Goal: Complete application form: Complete application form

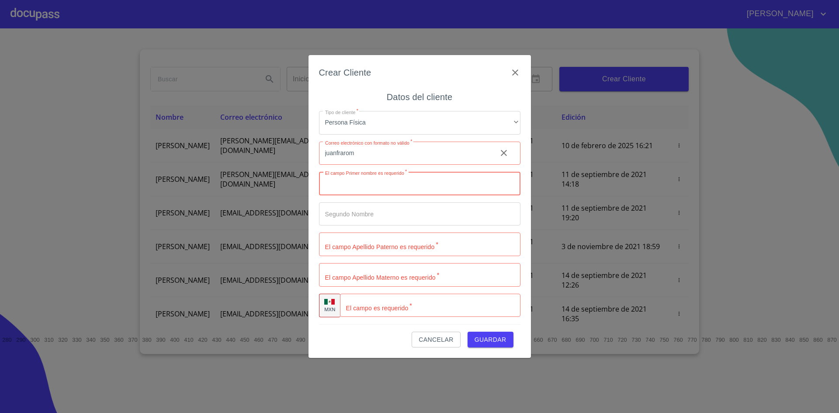
scroll to position [57, 0]
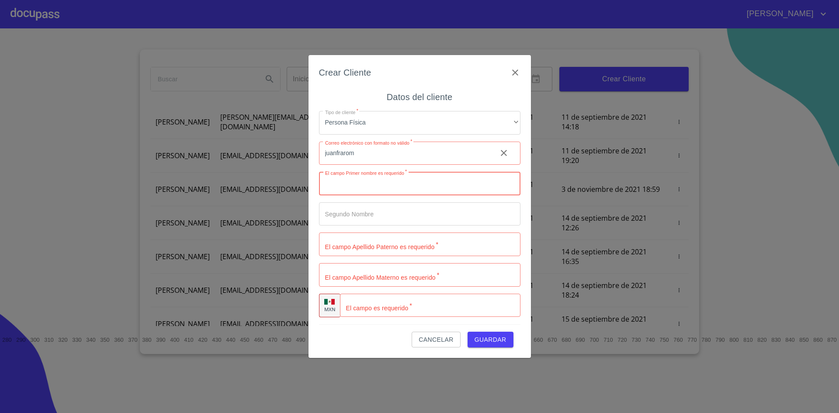
click at [387, 158] on input "juanfrarom" at bounding box center [404, 154] width 171 height 24
type input "[EMAIL_ADDRESS][DOMAIN_NAME]"
click at [366, 185] on input "Tipo de cliente   *" at bounding box center [419, 184] width 201 height 24
type input "[PERSON_NAME]"
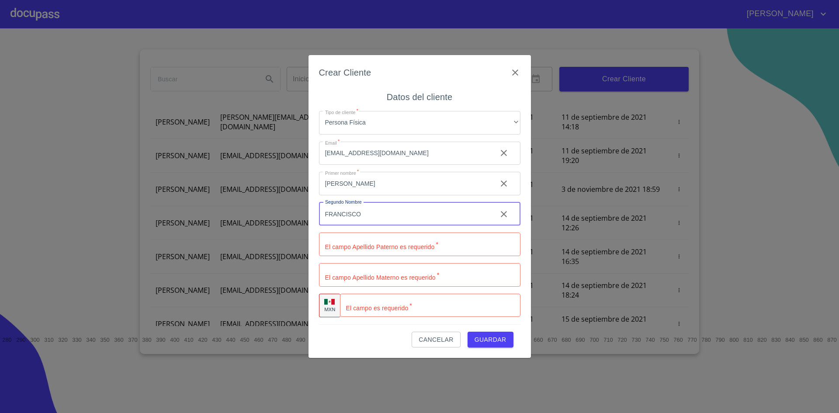
type input "FRANCISCO"
type input "ROMERO"
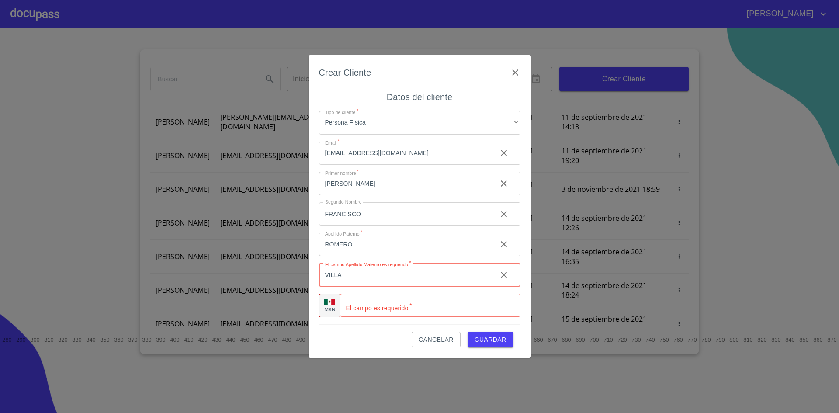
type input "VILLA"
type input "[PHONE_NUMBER]"
click at [488, 335] on span "Guardar" at bounding box center [490, 339] width 32 height 11
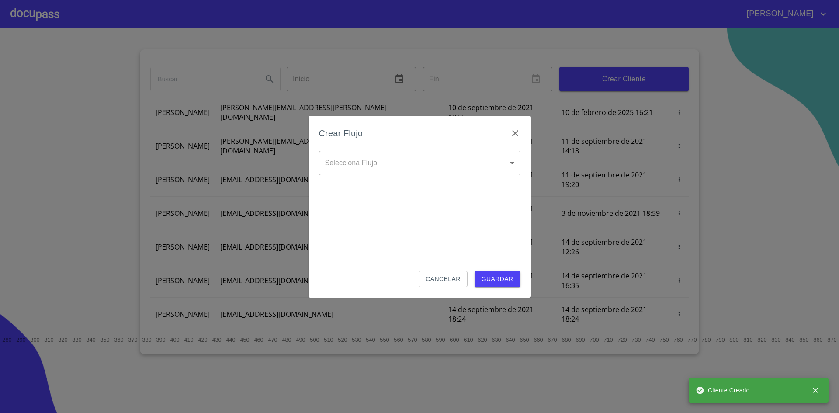
click at [382, 165] on body "[PERSON_NAME] ​ Fin ​ Crear Cliente Nombre Correo electrónico Registro Edición …" at bounding box center [419, 206] width 839 height 413
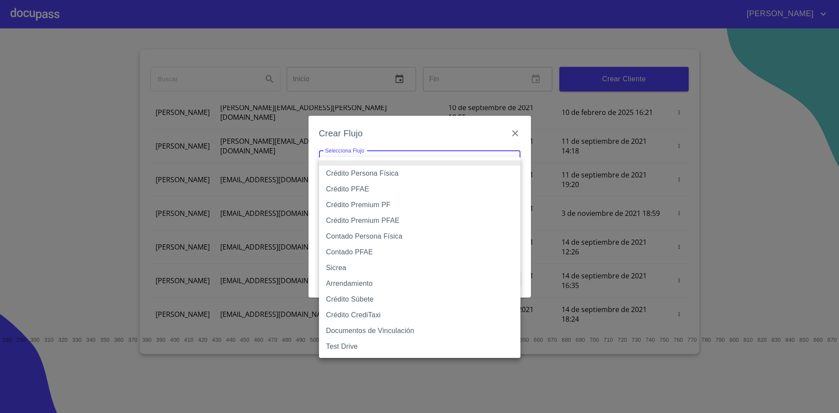
click at [370, 232] on li "Contado Persona Física" at bounding box center [419, 236] width 201 height 16
type input "60bf975b0d9865ccc2471536"
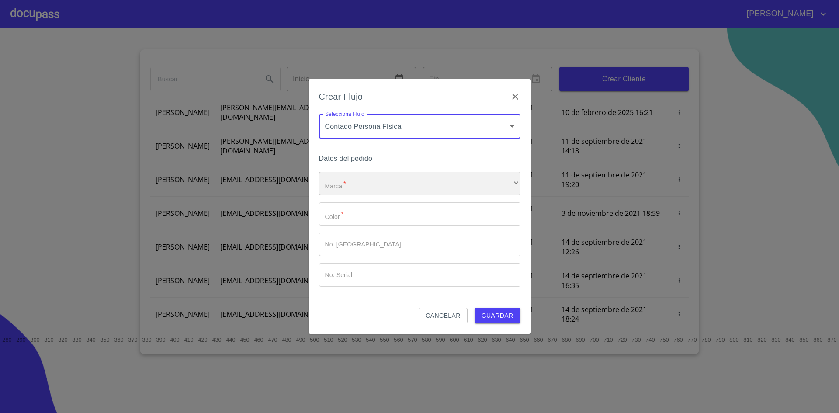
click at [367, 185] on div "​" at bounding box center [419, 184] width 201 height 24
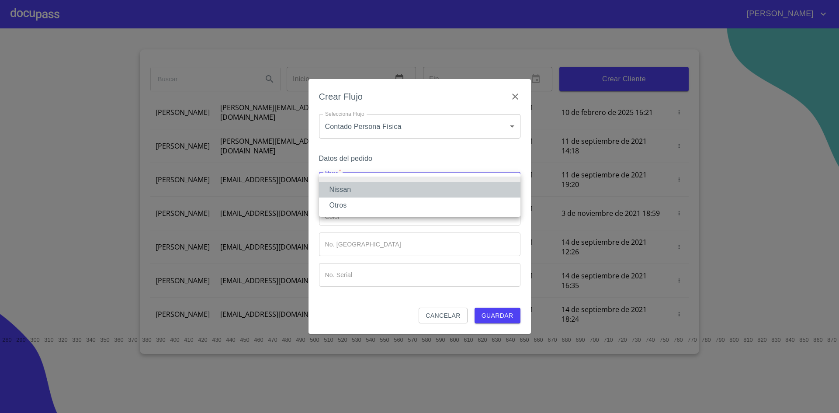
click at [364, 190] on li "Nissan" at bounding box center [419, 190] width 201 height 16
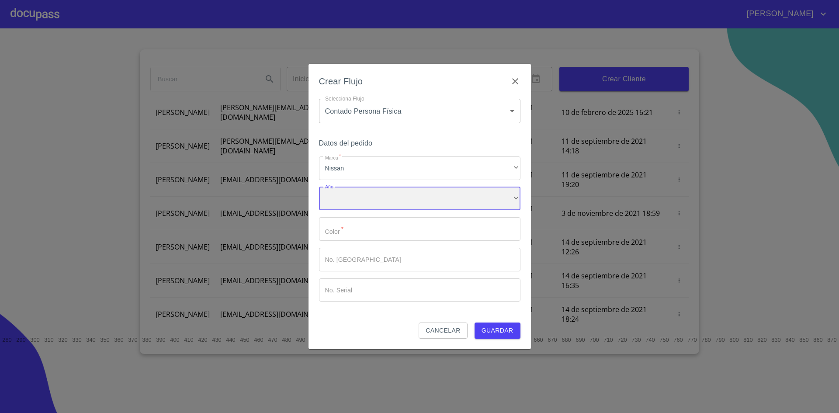
click at [358, 194] on div "​" at bounding box center [419, 199] width 201 height 24
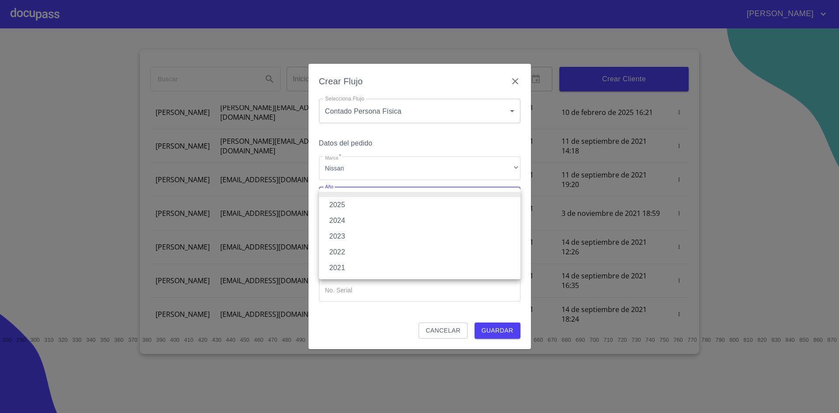
click at [353, 207] on li "2025" at bounding box center [419, 205] width 201 height 16
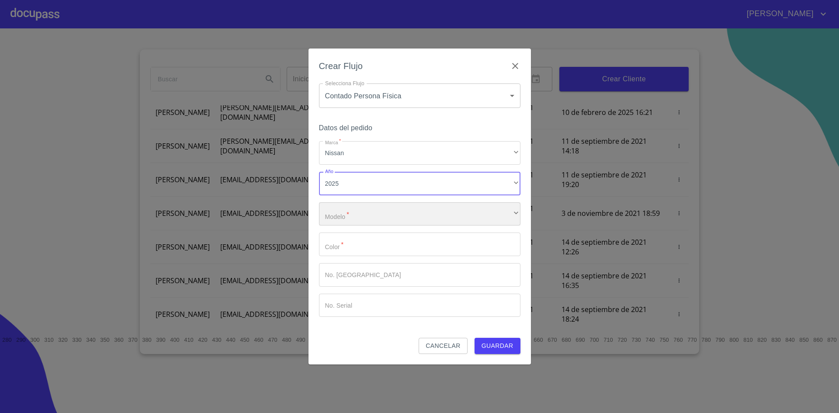
click at [352, 217] on div "​" at bounding box center [419, 214] width 201 height 24
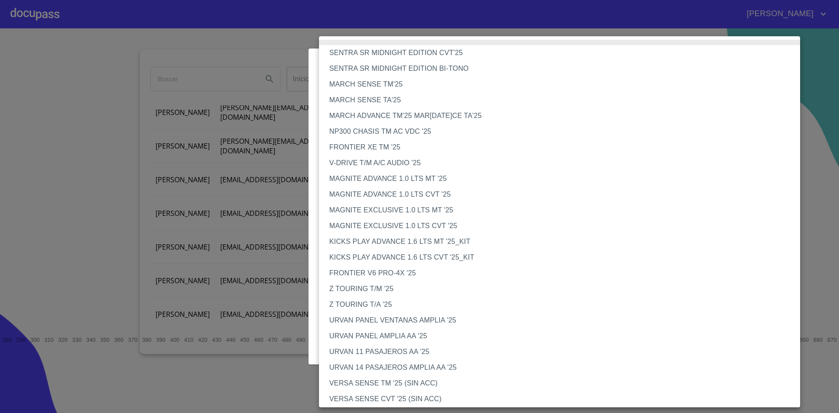
click at [377, 87] on li "MARCH SENSE TM'25" at bounding box center [563, 84] width 488 height 16
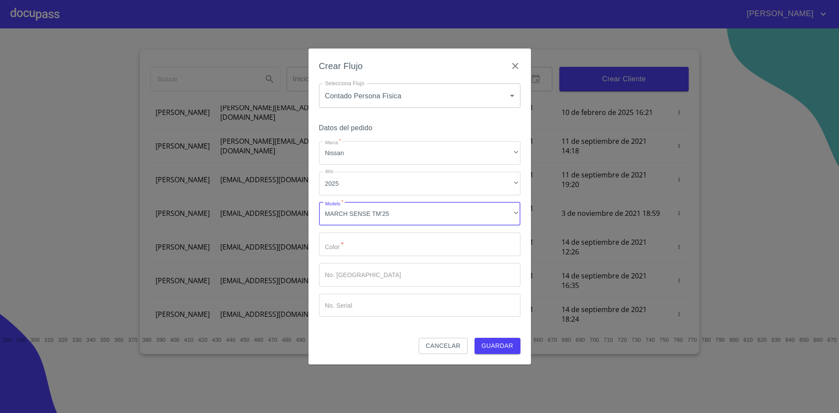
click at [351, 242] on input "Marca   *" at bounding box center [419, 244] width 201 height 24
type input "BCO"
click at [495, 344] on span "Guardar" at bounding box center [497, 345] width 32 height 11
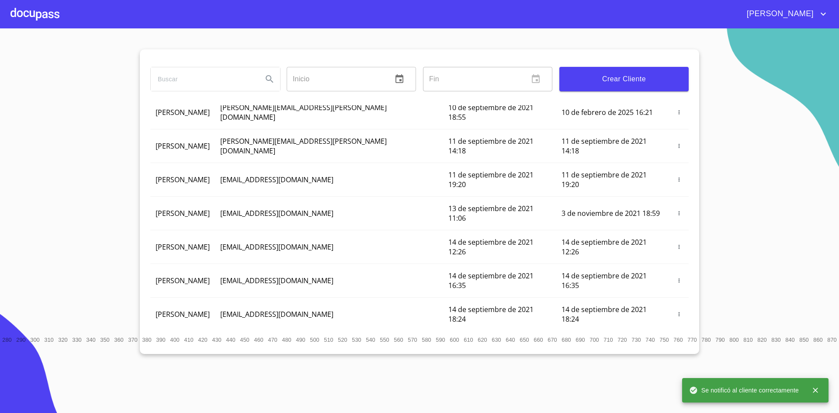
click at [44, 12] on div at bounding box center [34, 14] width 49 height 28
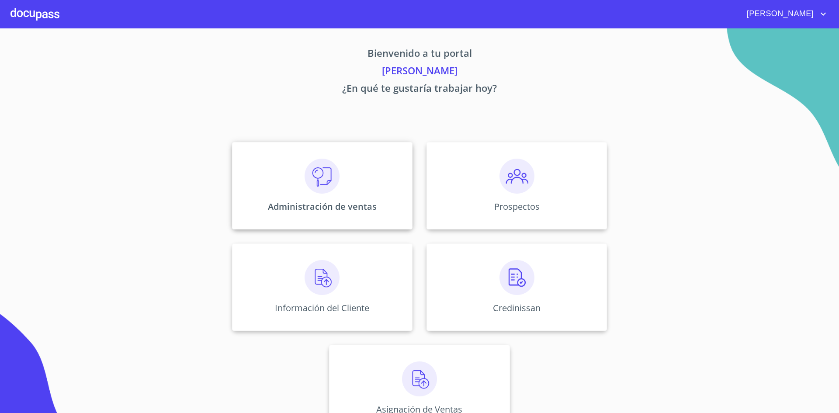
click at [328, 181] on img at bounding box center [321, 176] width 35 height 35
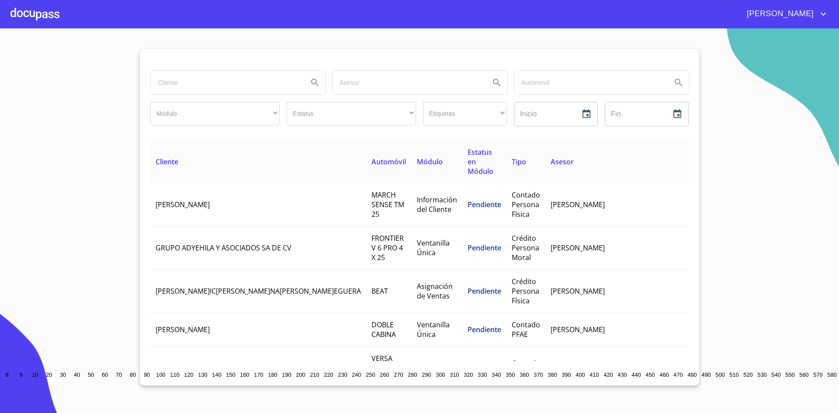
click at [197, 86] on input "search" at bounding box center [226, 83] width 150 height 24
type input "[PERSON_NAME]"
click at [313, 84] on icon "Search" at bounding box center [314, 82] width 7 height 7
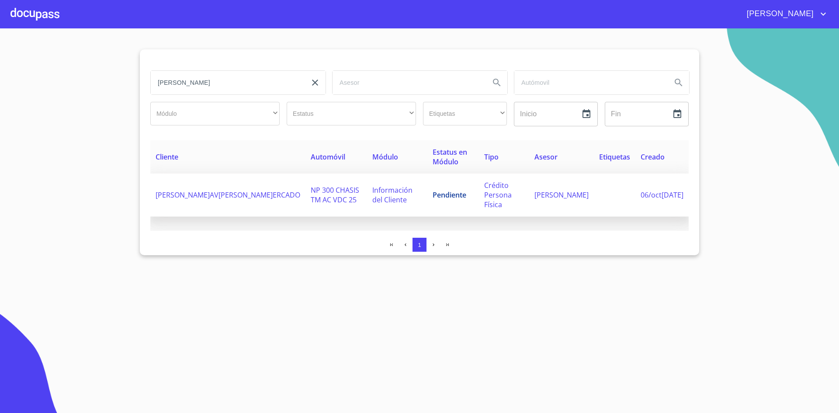
click at [215, 193] on span "[PERSON_NAME]AV[PERSON_NAME]ERCADO" at bounding box center [228, 195] width 145 height 10
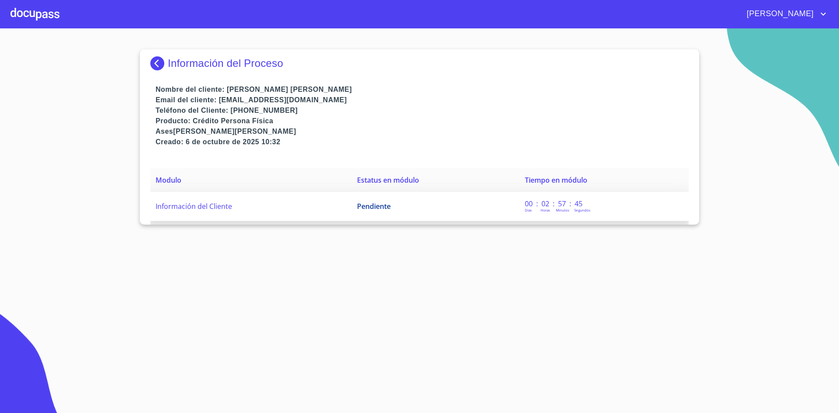
click at [445, 204] on td "Pendiente" at bounding box center [436, 206] width 168 height 29
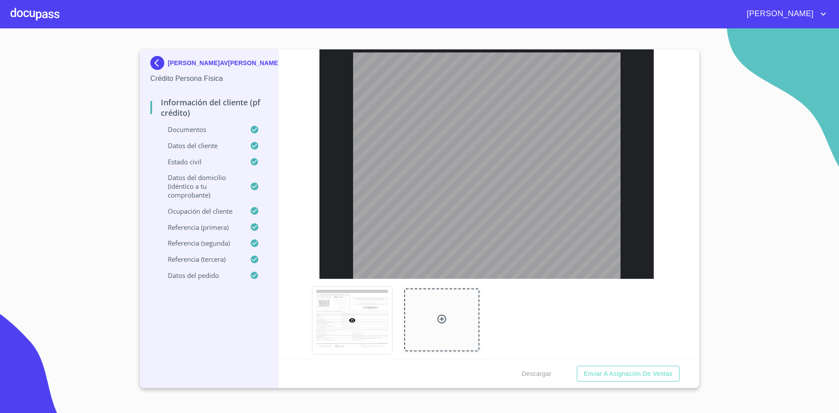
scroll to position [5219, 0]
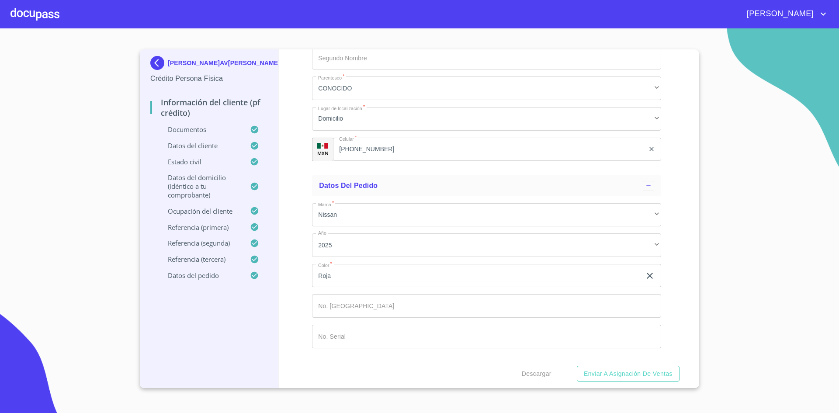
click at [345, 310] on input "Documento de identificación.   *" at bounding box center [486, 306] width 349 height 24
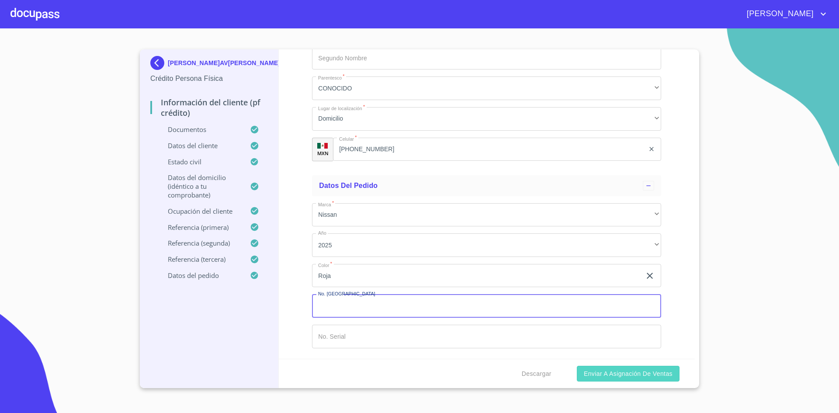
click at [632, 371] on span "Enviar a Asignación de Ventas" at bounding box center [628, 373] width 89 height 11
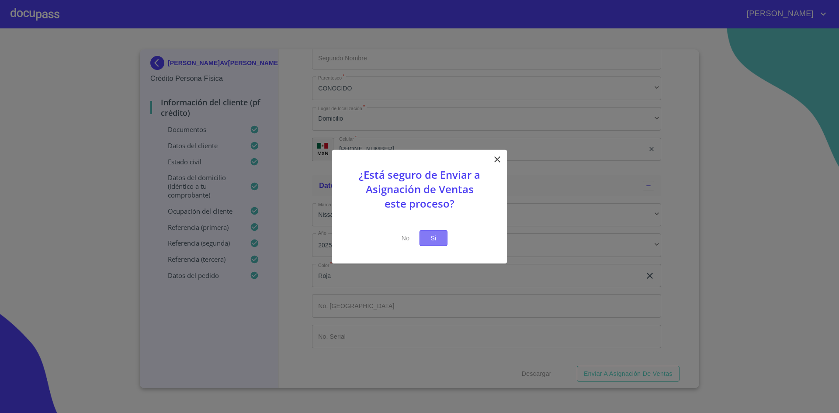
click at [435, 236] on span "Si" at bounding box center [433, 237] width 14 height 11
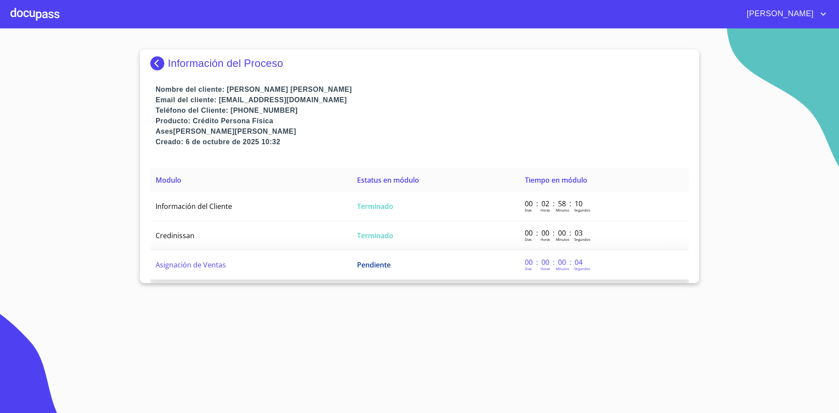
click at [375, 260] on span "Pendiente" at bounding box center [374, 265] width 34 height 10
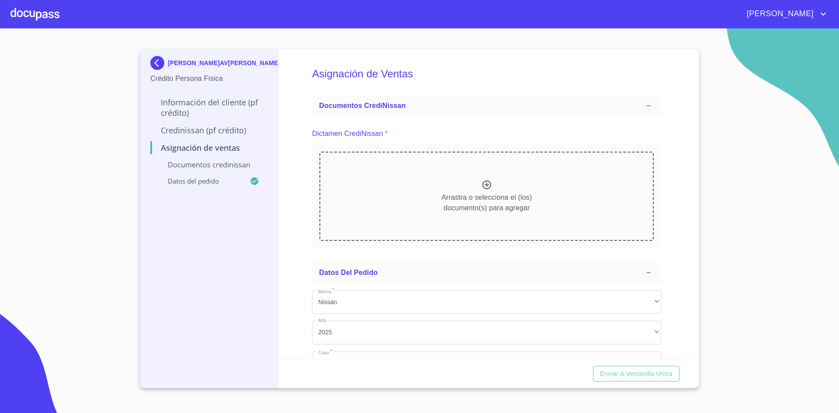
scroll to position [87, 0]
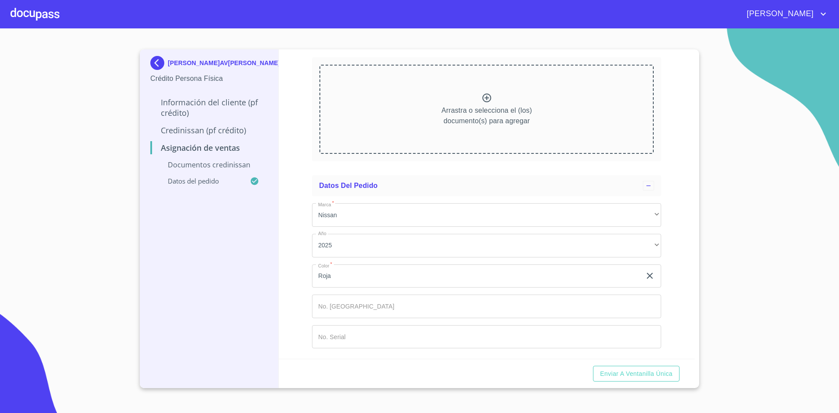
click at [45, 15] on div at bounding box center [34, 14] width 49 height 28
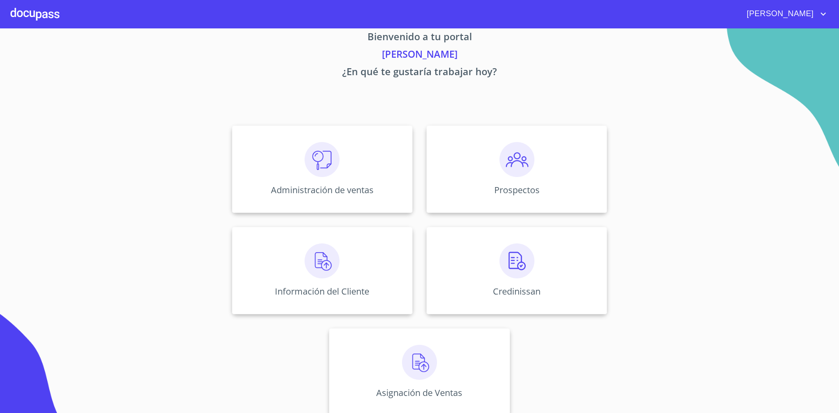
scroll to position [26, 0]
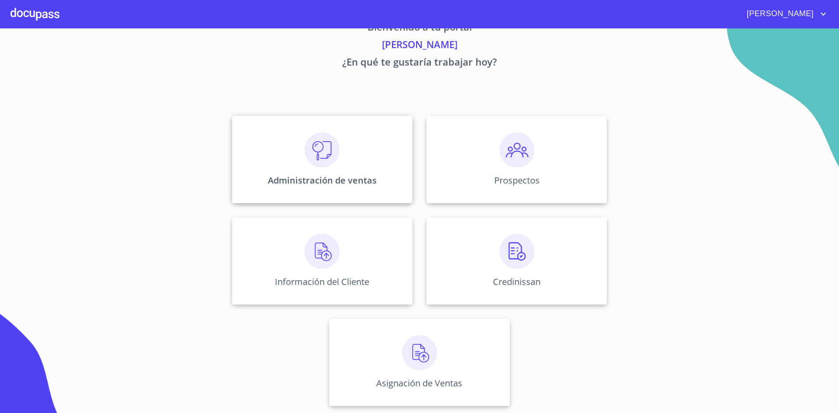
click at [331, 167] on div "Administración de ventas" at bounding box center [322, 159] width 180 height 87
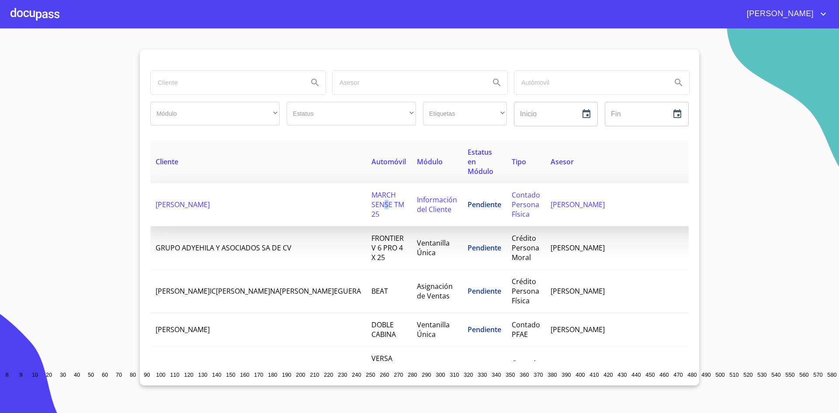
click at [371, 195] on span "MARCH SENSE TM 25" at bounding box center [387, 204] width 33 height 29
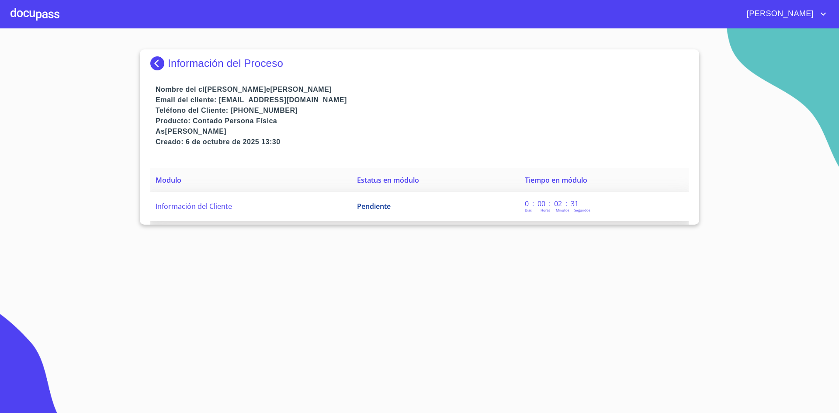
click at [224, 207] on span "Información del Cliente" at bounding box center [194, 206] width 76 height 10
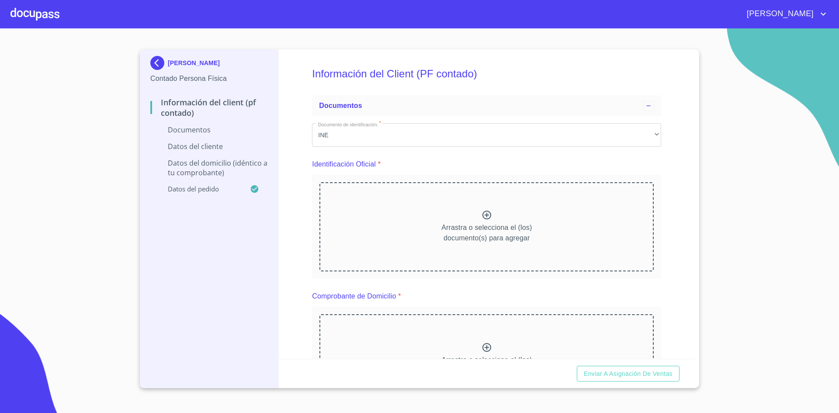
click at [481, 216] on icon at bounding box center [486, 215] width 10 height 10
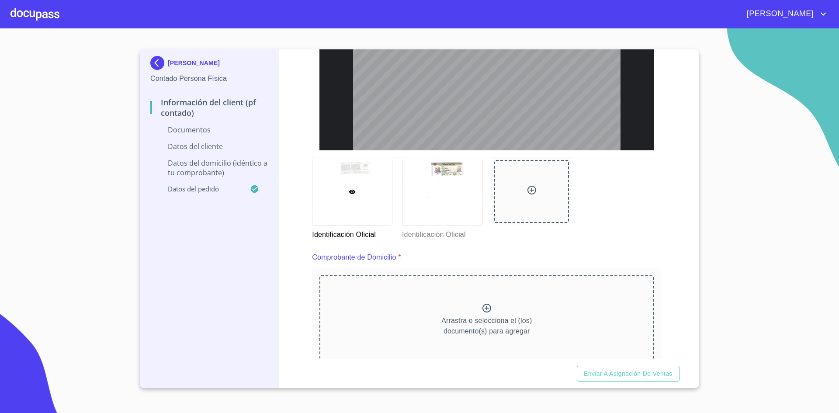
scroll to position [437, 0]
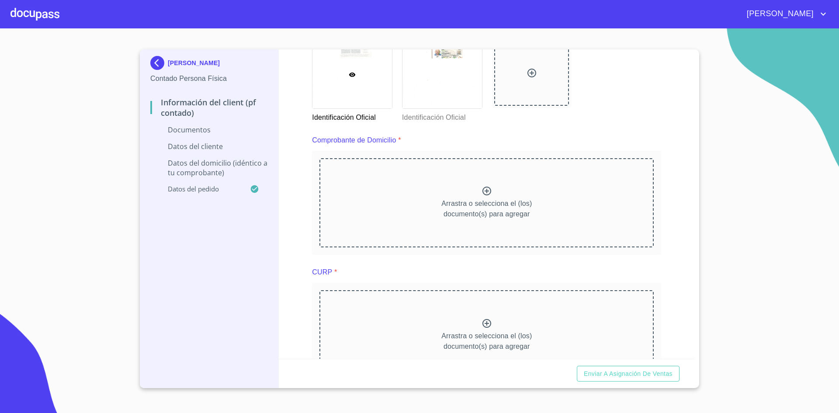
click at [482, 194] on icon at bounding box center [486, 191] width 9 height 9
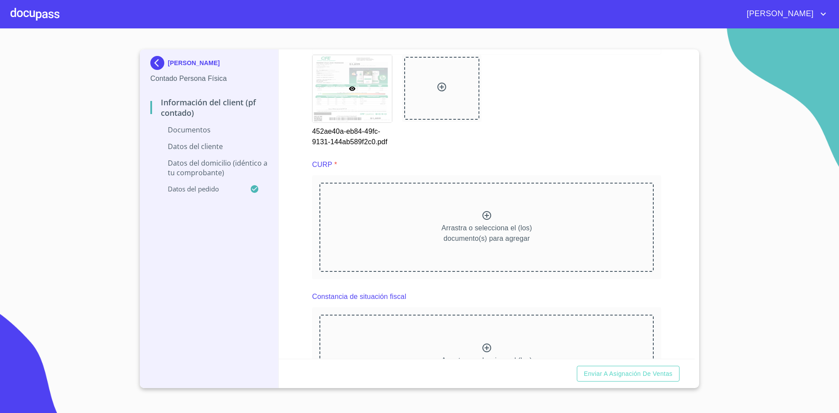
scroll to position [917, 0]
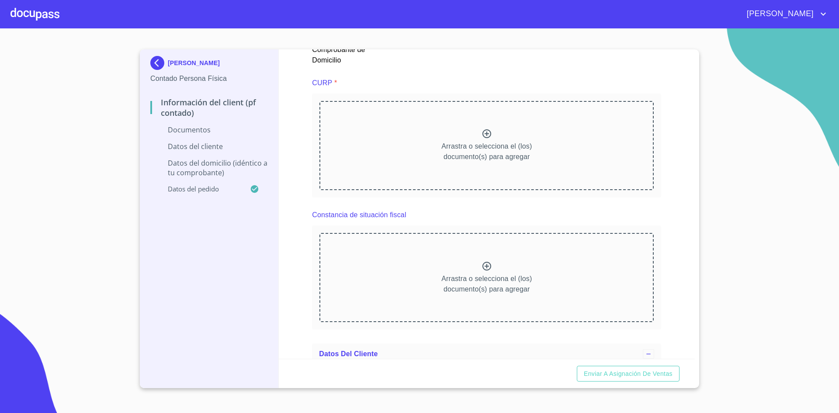
click at [482, 135] on icon at bounding box center [486, 133] width 10 height 10
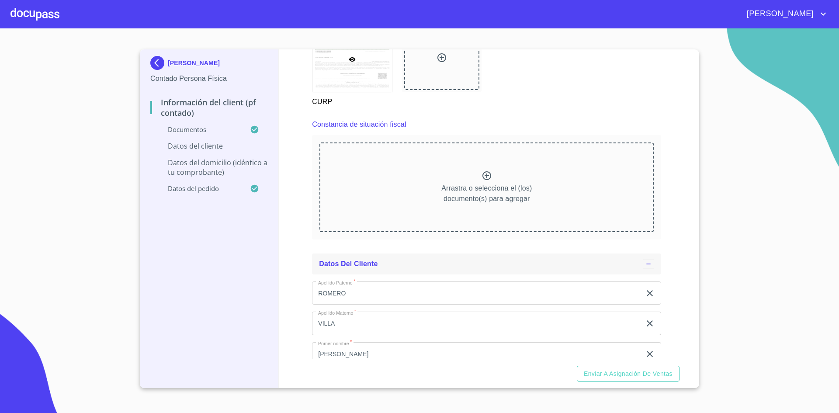
scroll to position [1310, 0]
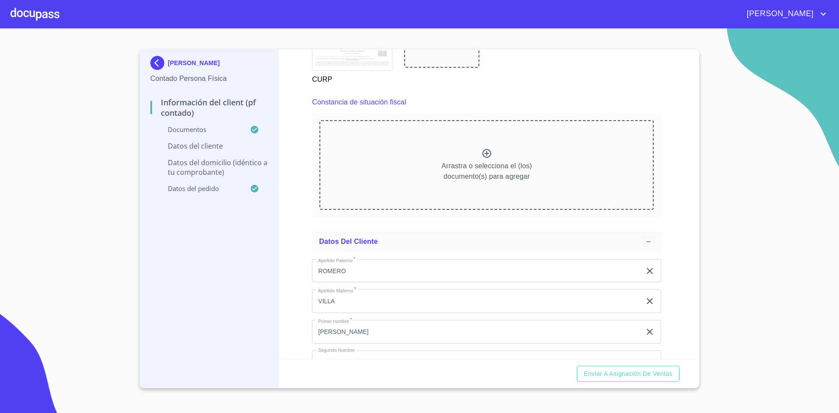
click at [482, 152] on icon at bounding box center [486, 153] width 9 height 9
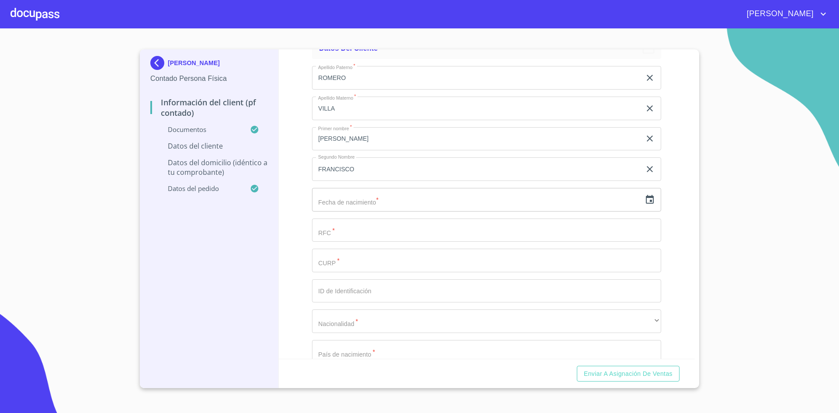
scroll to position [1791, 0]
click at [344, 207] on input "text" at bounding box center [476, 203] width 329 height 24
click at [646, 204] on icon "button" at bounding box center [649, 203] width 10 height 10
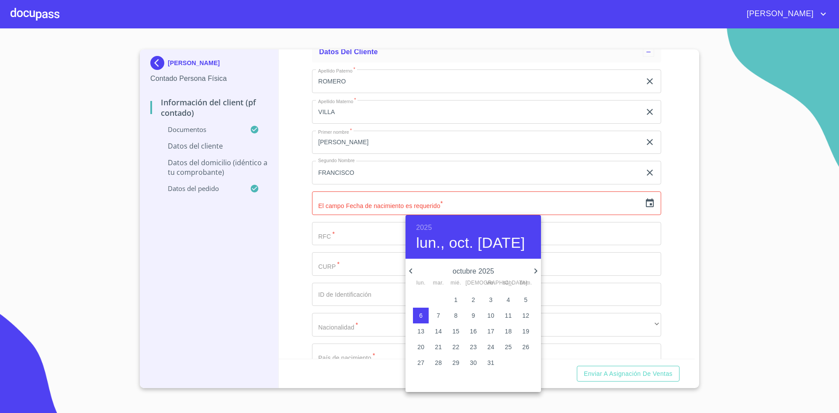
click at [485, 269] on p "octubre 2025" at bounding box center [473, 271] width 114 height 10
click at [409, 270] on icon "button" at bounding box center [410, 271] width 10 height 10
click at [411, 270] on icon "button" at bounding box center [410, 270] width 3 height 5
click at [429, 225] on h6 "2025" at bounding box center [424, 227] width 16 height 12
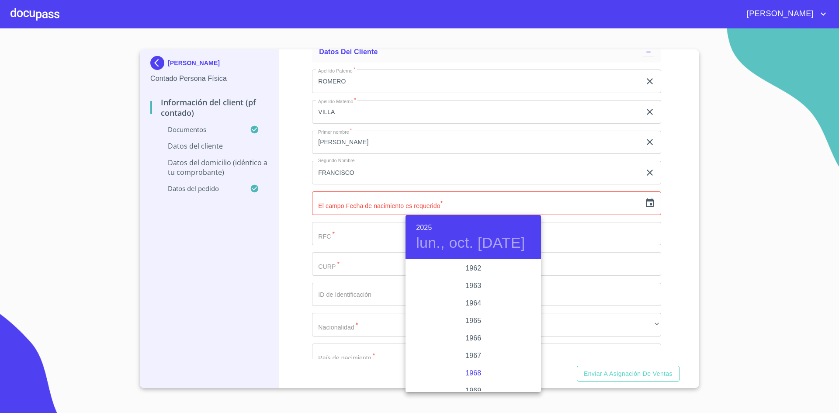
click at [470, 374] on div "1968" at bounding box center [472, 372] width 135 height 17
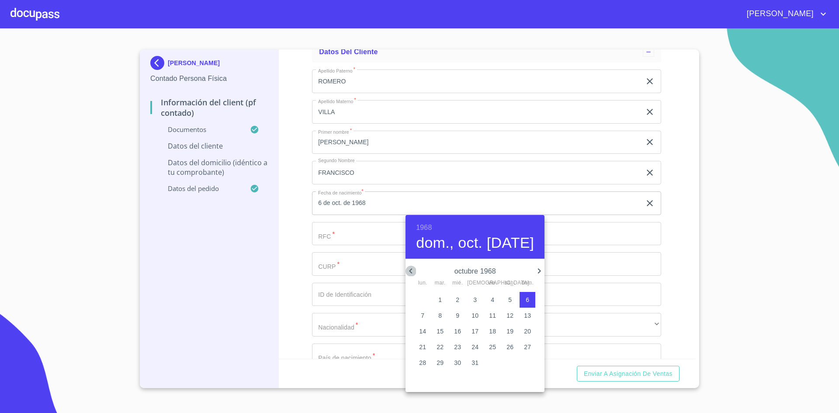
click at [409, 271] on icon "button" at bounding box center [410, 270] width 3 height 5
click at [471, 331] on p "12" at bounding box center [474, 331] width 7 height 9
type input "12 de sep. de 1968"
click at [588, 241] on div at bounding box center [419, 206] width 839 height 413
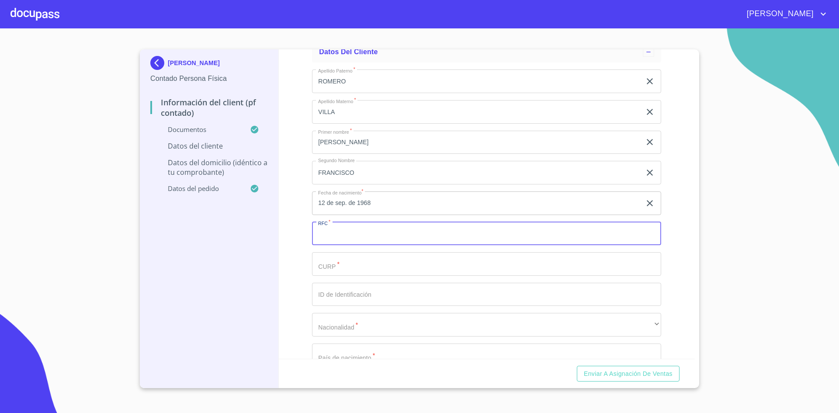
click at [422, 236] on input "Documento de identificación.   *" at bounding box center [486, 234] width 349 height 24
type input "XAXX010101000"
drag, startPoint x: 415, startPoint y: 255, endPoint x: 409, endPoint y: 263, distance: 9.8
click at [415, 256] on input "Documento de identificación.   *" at bounding box center [486, 264] width 349 height 24
click at [362, 294] on input "Documento de identificación.   *" at bounding box center [486, 295] width 349 height 24
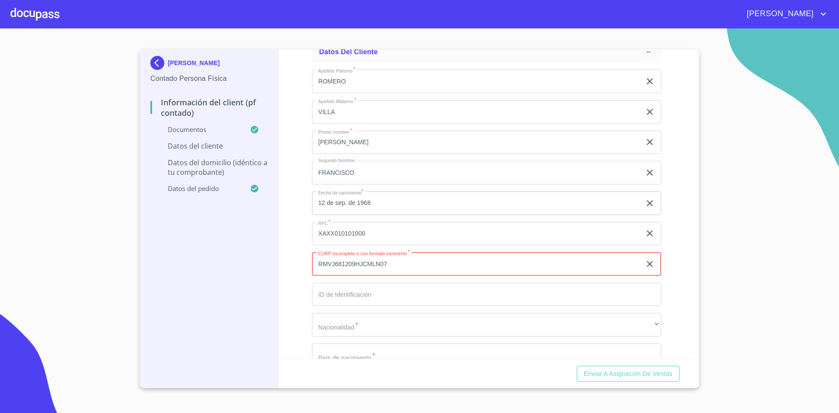
click at [361, 263] on input "RMVJ681209HJCMLN07" at bounding box center [476, 264] width 329 height 24
click at [369, 259] on input "RMVJ681209HJCMLN07" at bounding box center [476, 264] width 329 height 24
click at [394, 262] on input "RMVJ681209HJCMLN07" at bounding box center [476, 264] width 329 height 24
click at [394, 264] on input "RMVJ681209HJCMLN07" at bounding box center [476, 264] width 329 height 24
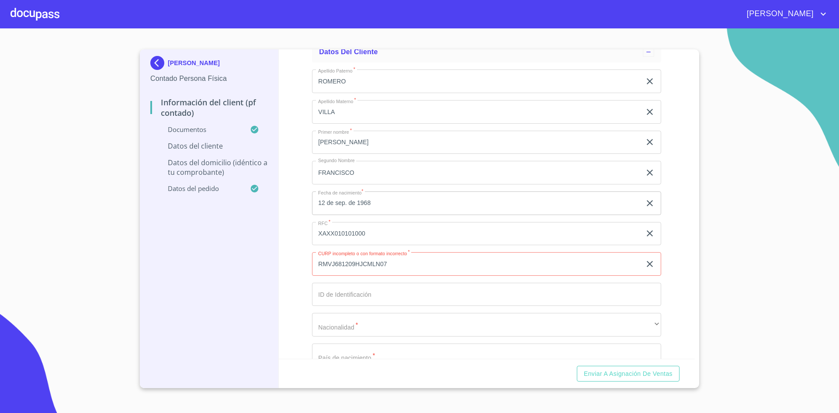
click at [325, 263] on input "RMVJ681209HJCMLN07" at bounding box center [476, 264] width 329 height 24
type input "ROVJ681209HJCMLN07"
click at [354, 306] on input "Documento de identificación.   *" at bounding box center [486, 295] width 349 height 24
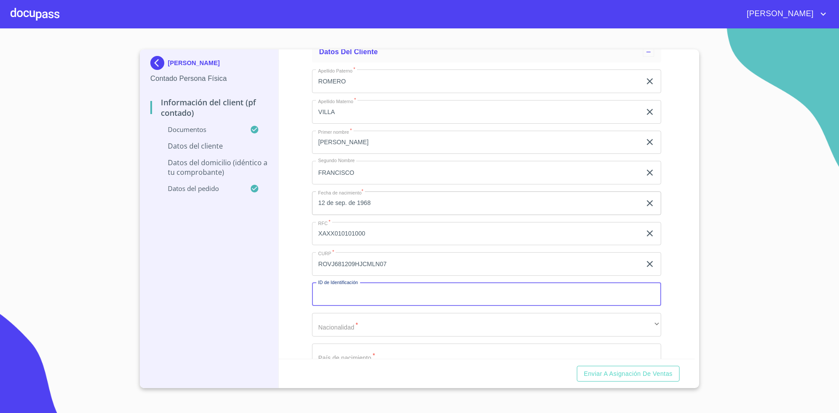
click at [353, 296] on input "Documento de identificación.   *" at bounding box center [486, 295] width 349 height 24
click at [340, 298] on input "Documento de identificación.   *" at bounding box center [486, 295] width 349 height 24
type input "2456916335"
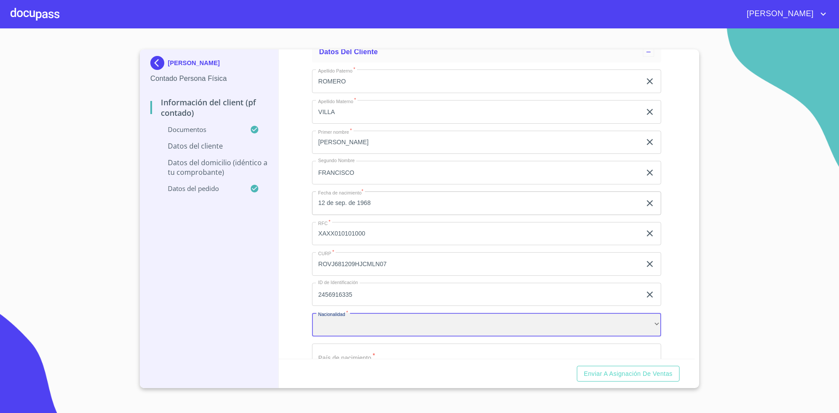
click at [372, 323] on div "​" at bounding box center [486, 325] width 349 height 24
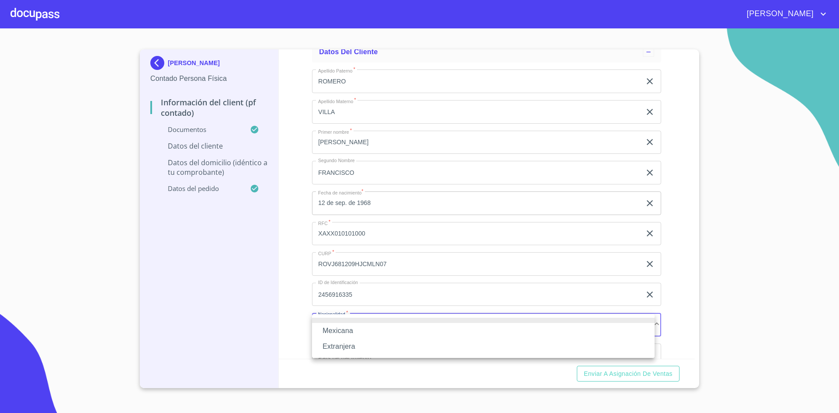
click at [334, 328] on li "Mexicana" at bounding box center [483, 331] width 342 height 16
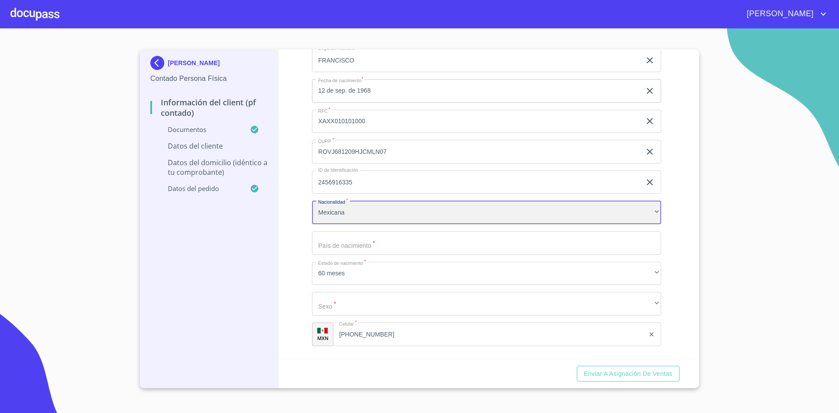
scroll to position [1922, 0]
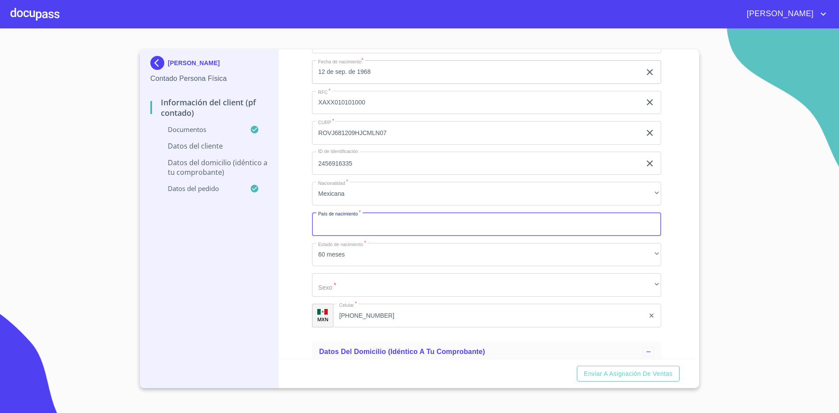
click at [353, 229] on input "Documento de identificación.   *" at bounding box center [486, 224] width 349 height 24
type input "[GEOGRAPHIC_DATA]"
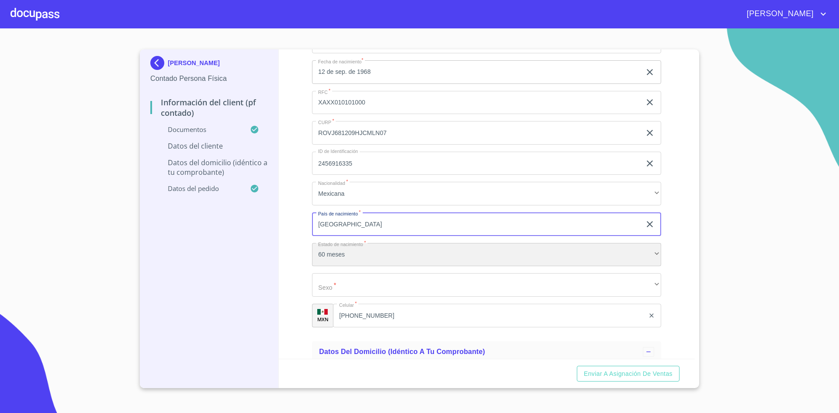
click at [322, 257] on div "60 meses" at bounding box center [486, 255] width 349 height 24
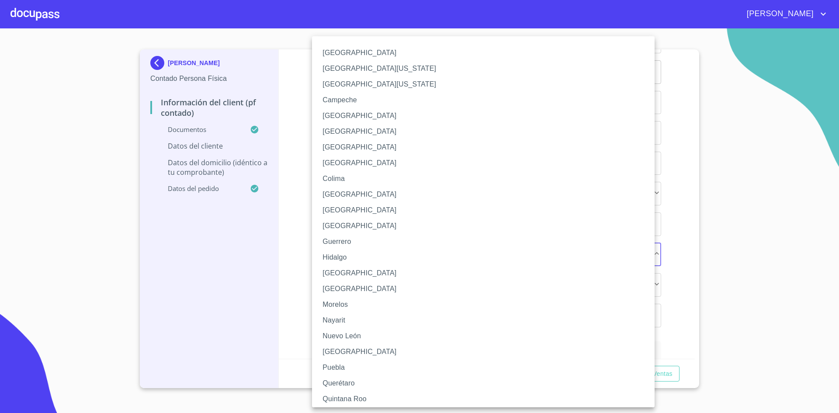
click at [283, 249] on div at bounding box center [419, 206] width 839 height 413
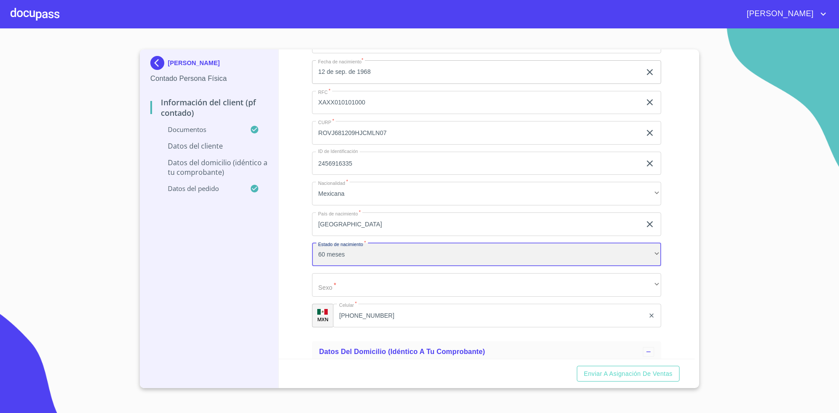
click at [353, 252] on div "60 meses" at bounding box center [486, 255] width 349 height 24
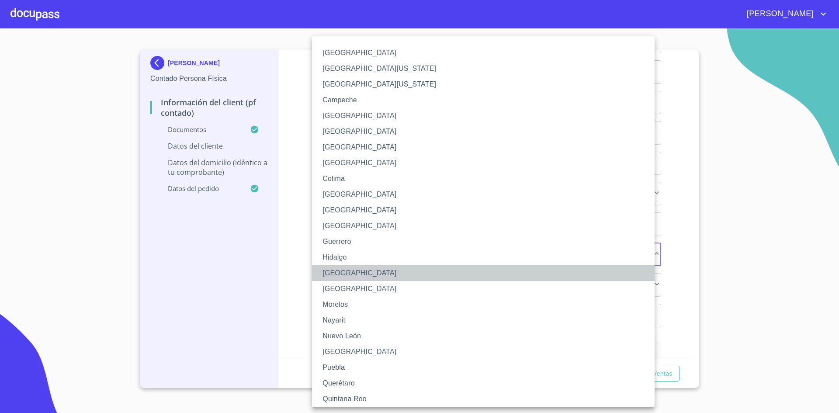
click at [353, 270] on li "[GEOGRAPHIC_DATA]" at bounding box center [486, 273] width 349 height 16
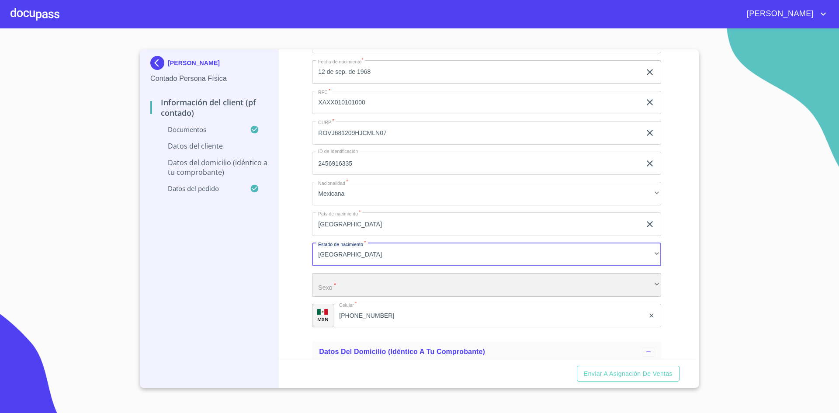
click at [340, 289] on div "​" at bounding box center [486, 285] width 349 height 24
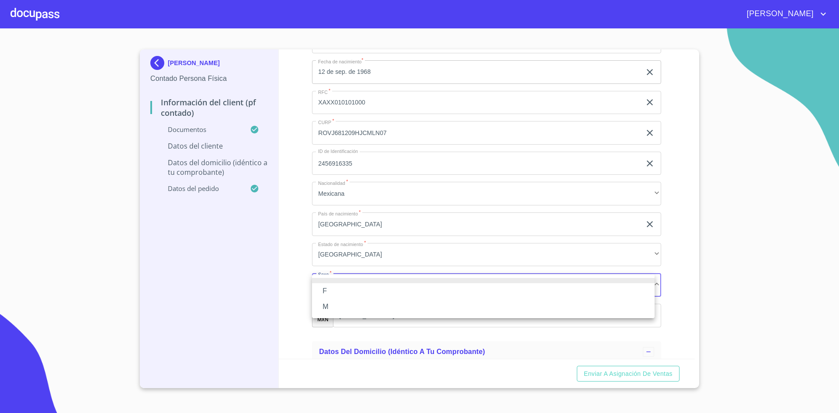
click at [339, 308] on li "M" at bounding box center [483, 307] width 342 height 16
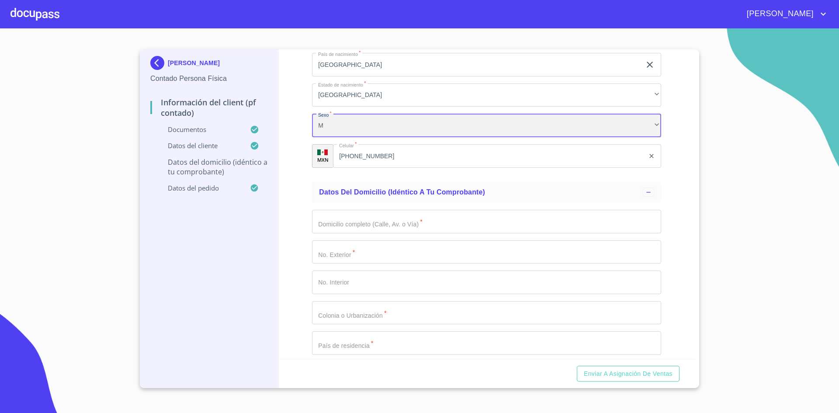
scroll to position [2097, 0]
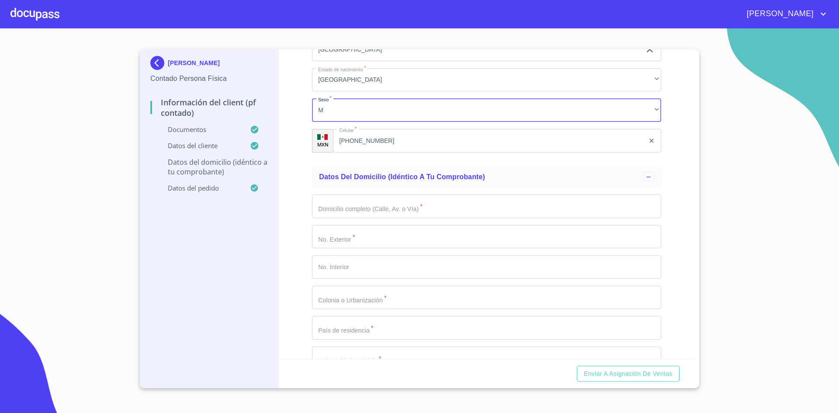
click at [387, 206] on input "Documento de identificación.   *" at bounding box center [486, 206] width 349 height 24
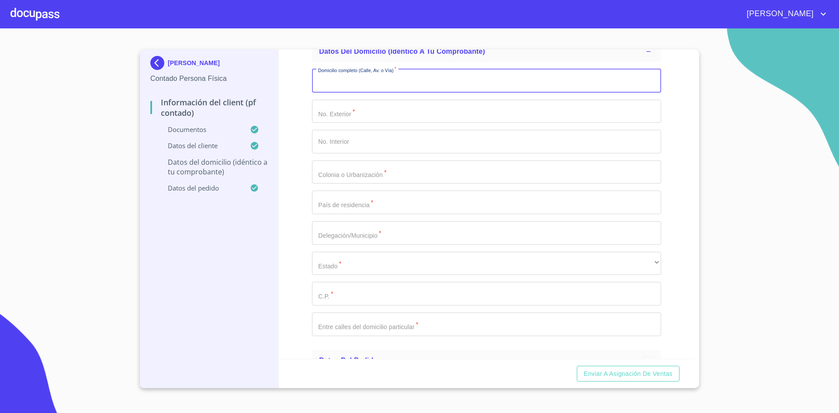
scroll to position [2228, 0]
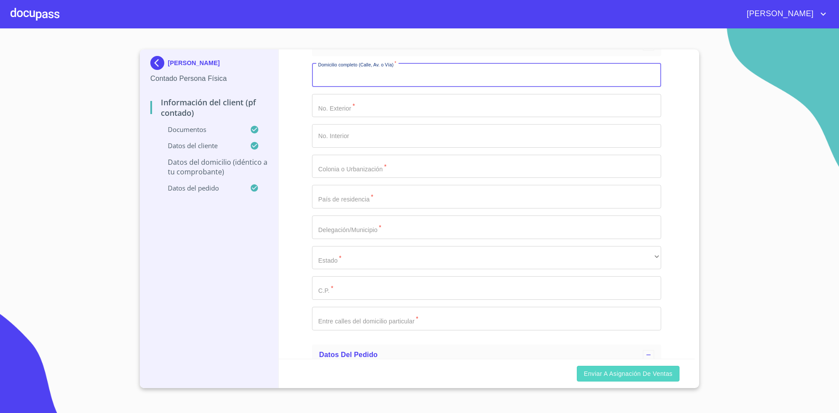
click at [607, 377] on span "Enviar a Asignación de Ventas" at bounding box center [628, 373] width 89 height 11
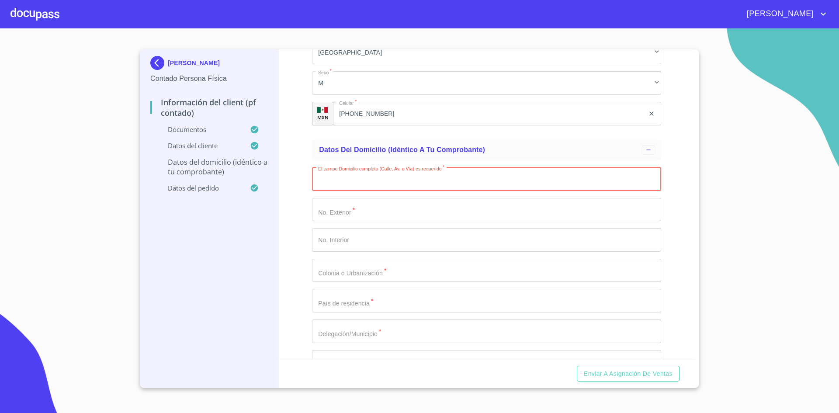
scroll to position [2097, 0]
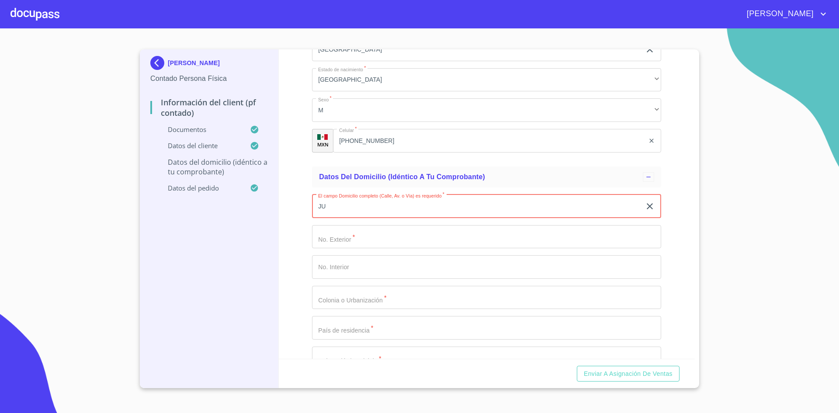
type input "J"
type input "P DEL BOSQUE"
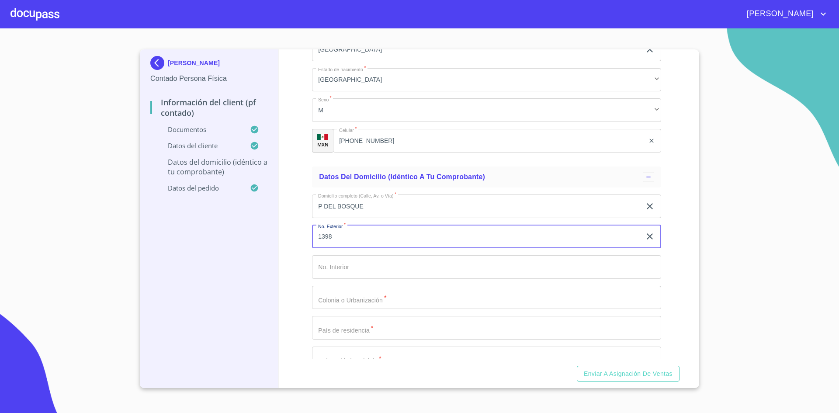
type input "1398"
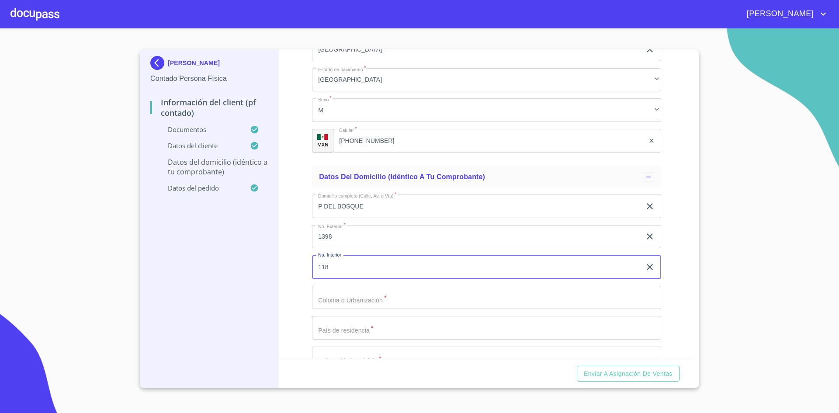
type input "118"
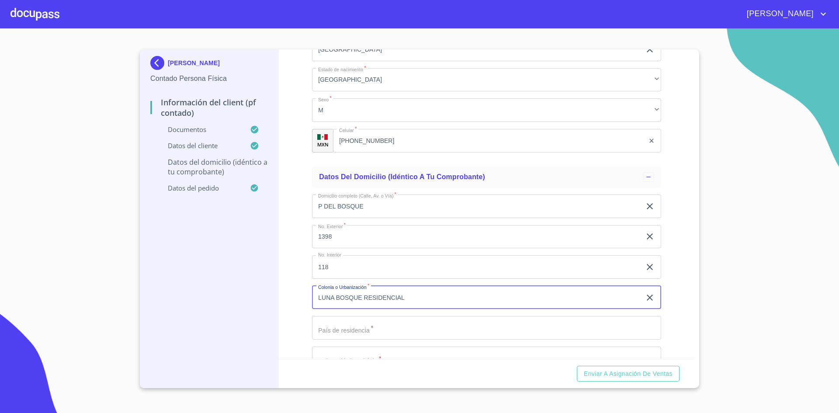
type input "LUNA BOSQUE RESIDENCIAL"
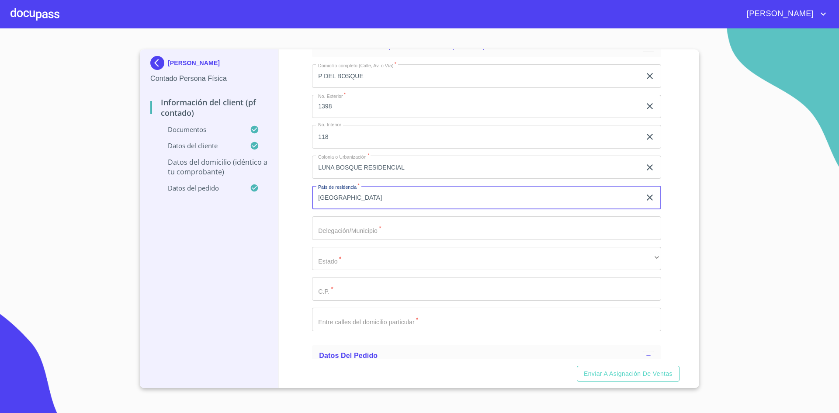
scroll to position [2228, 0]
type input "[GEOGRAPHIC_DATA]"
click at [340, 223] on input "Documento de identificación.   *" at bounding box center [486, 227] width 349 height 24
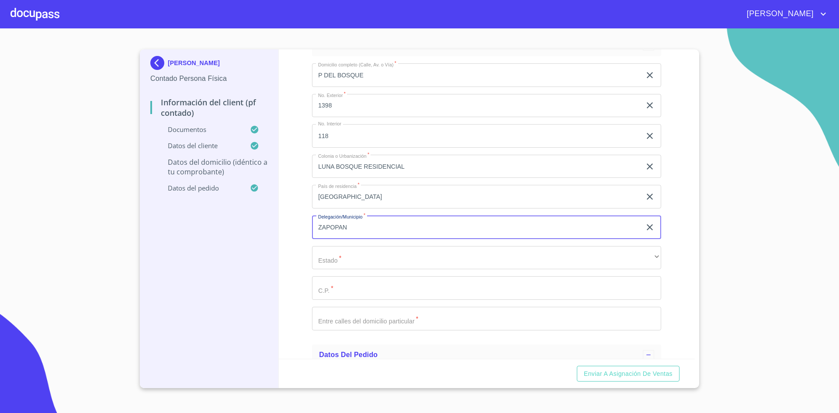
type input "ZAPOPAN"
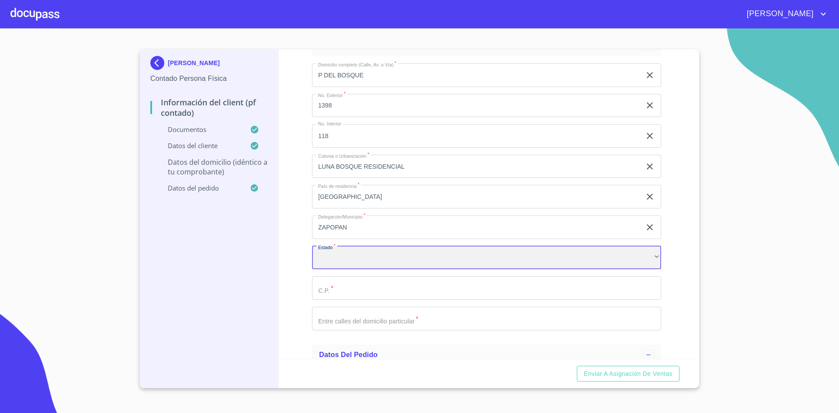
click at [633, 254] on div "​" at bounding box center [486, 258] width 349 height 24
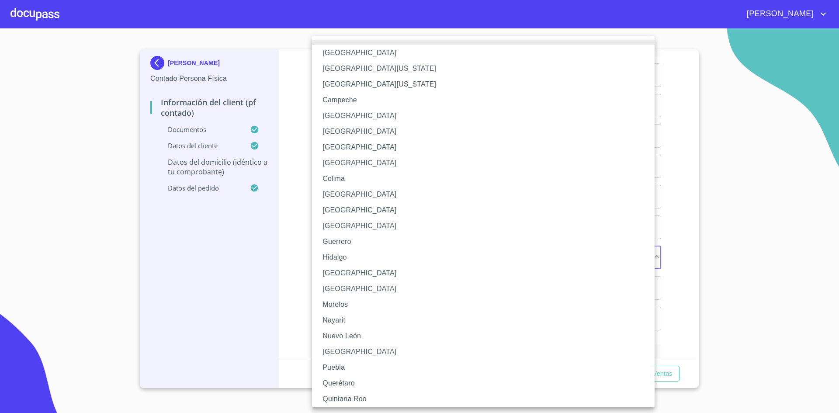
click at [465, 268] on li "[GEOGRAPHIC_DATA]" at bounding box center [486, 273] width 349 height 16
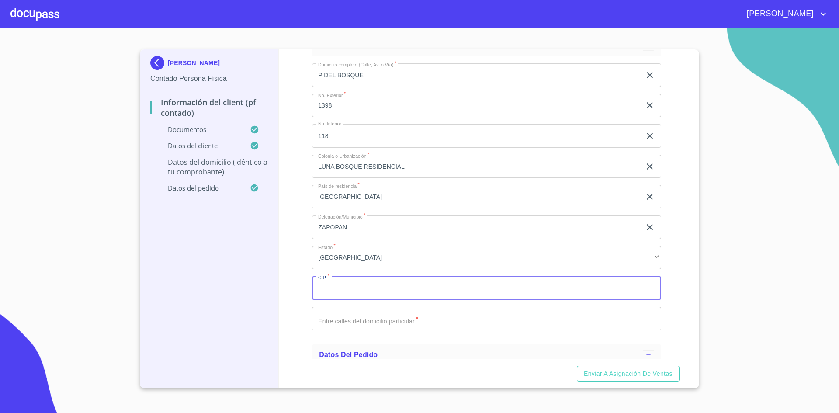
click at [337, 288] on input "Documento de identificación.   *" at bounding box center [486, 288] width 349 height 24
type input "45066"
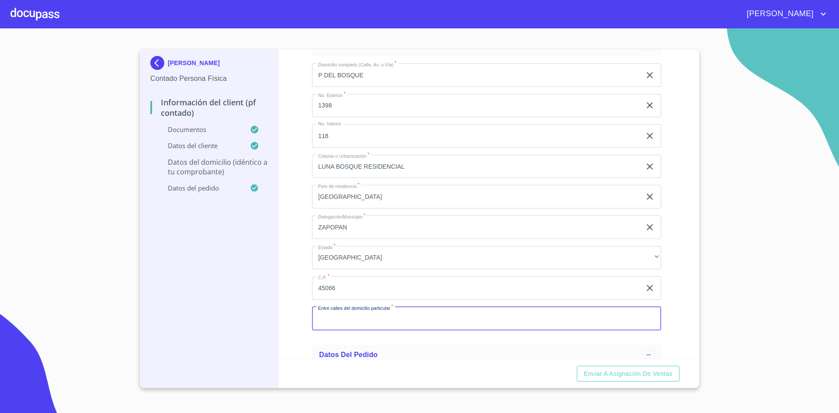
click at [353, 317] on input "Documento de identificación.   *" at bounding box center [486, 319] width 349 height 24
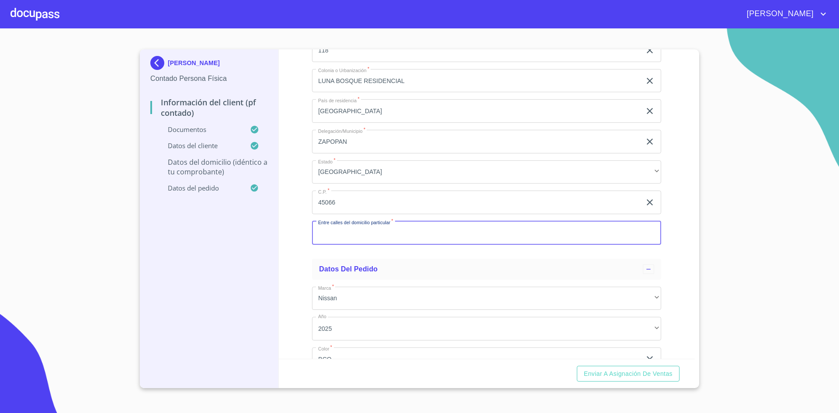
scroll to position [2359, 0]
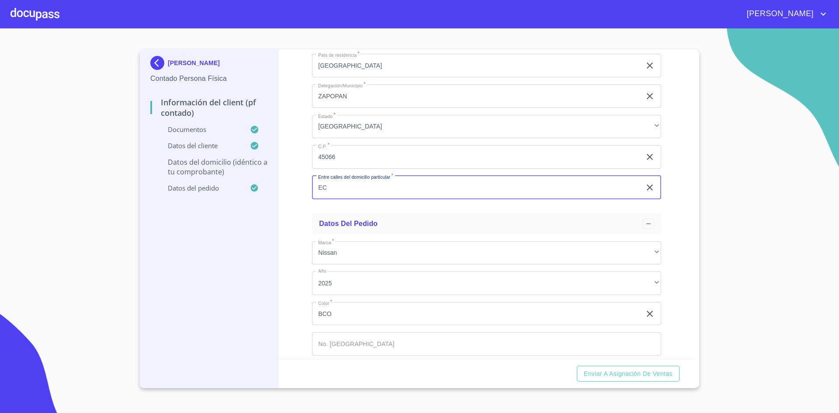
type input "E"
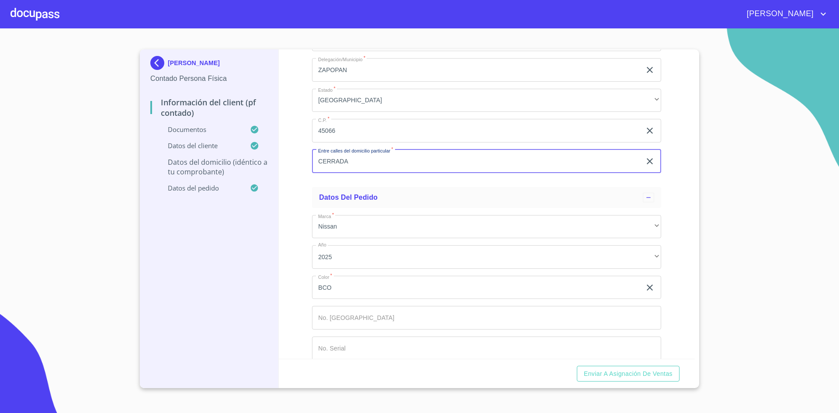
scroll to position [2397, 0]
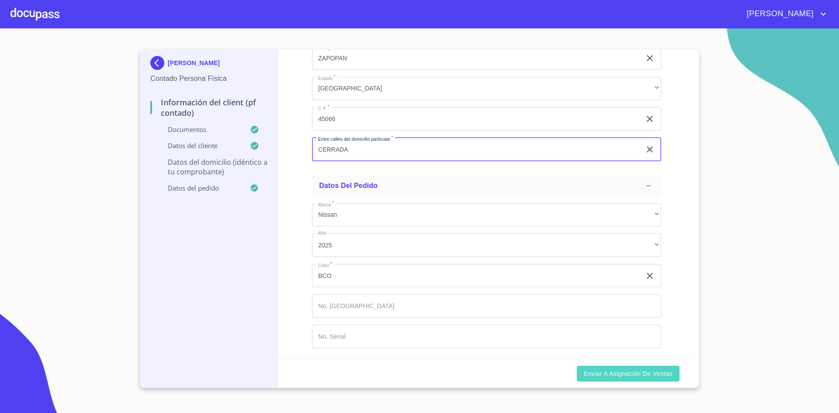
type input "CERRADA"
click at [651, 375] on span "Enviar a Asignación de Ventas" at bounding box center [628, 373] width 89 height 11
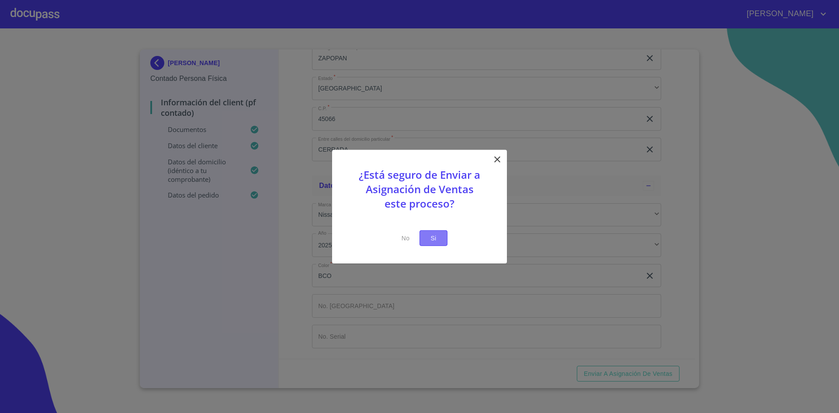
click at [436, 235] on span "Si" at bounding box center [433, 237] width 14 height 11
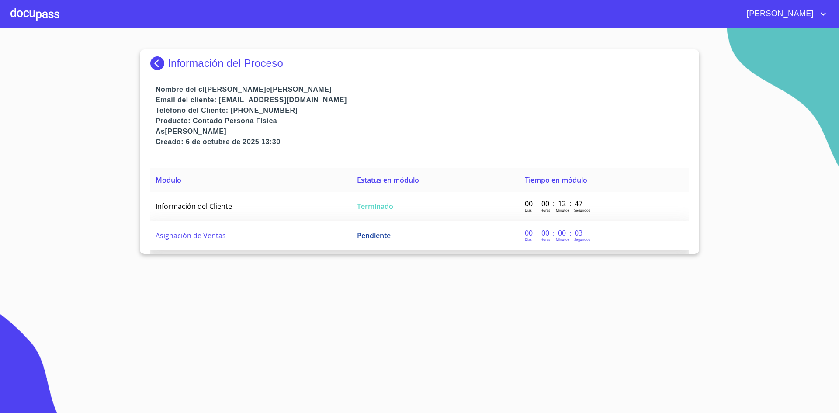
click at [365, 233] on span "Pendiente" at bounding box center [374, 236] width 34 height 10
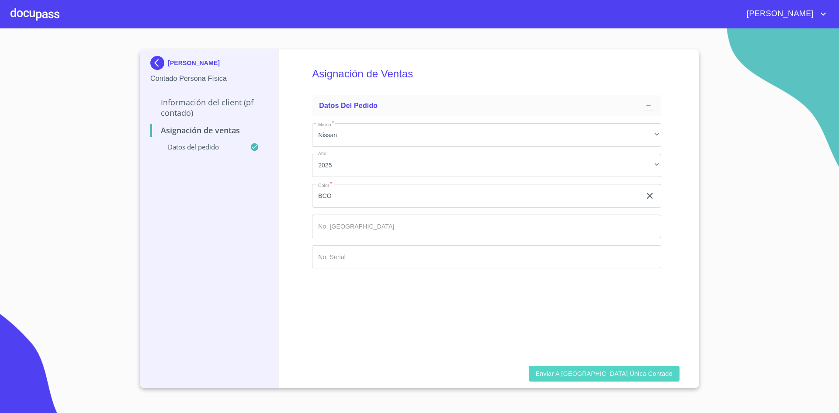
click at [603, 373] on span "Enviar a [GEOGRAPHIC_DATA] única contado" at bounding box center [604, 373] width 137 height 11
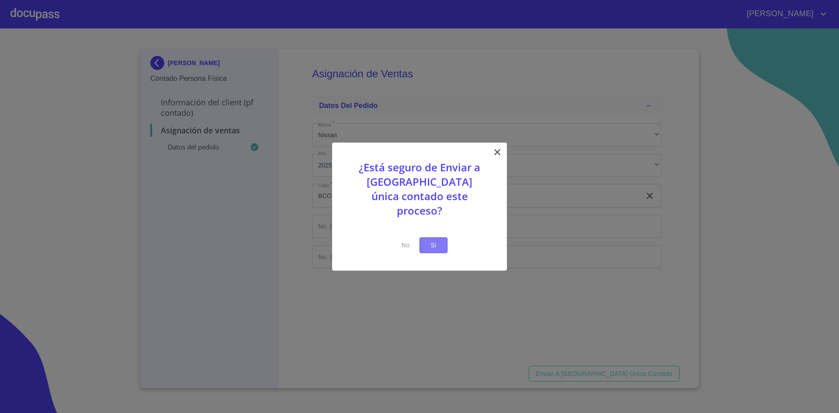
click at [442, 244] on button "Si" at bounding box center [433, 245] width 28 height 16
